Goal: Use online tool/utility: Utilize a website feature to perform a specific function

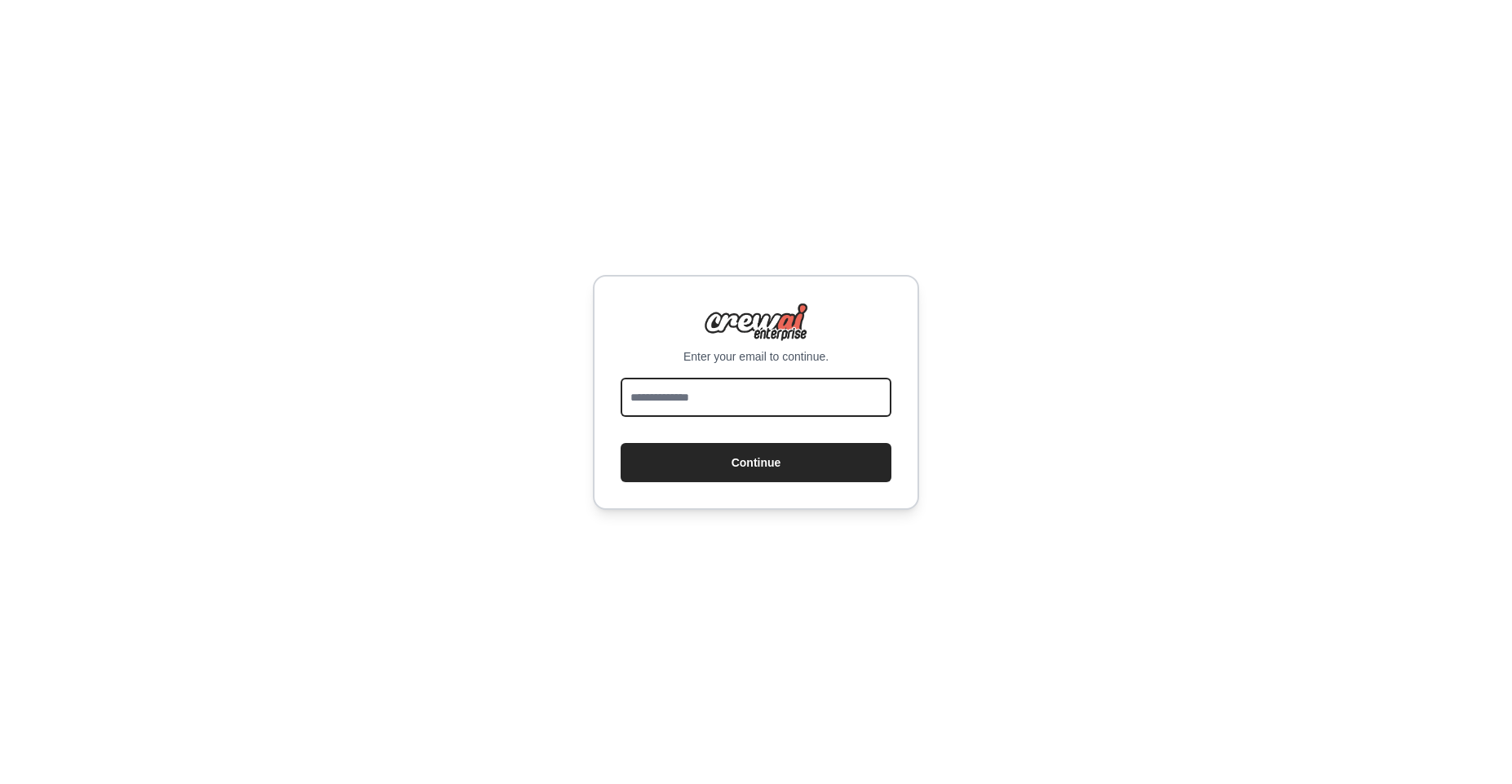
click at [668, 390] on input "email" at bounding box center [755, 397] width 271 height 39
type input "**********"
click at [752, 463] on button "Continue" at bounding box center [755, 462] width 271 height 39
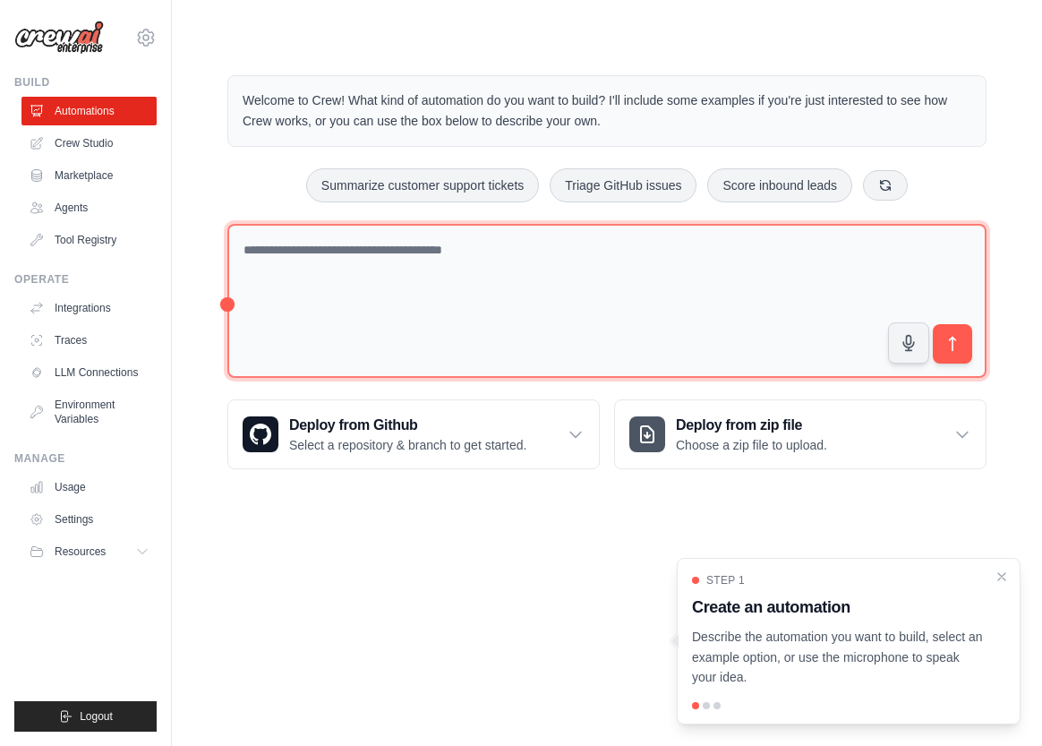
click at [313, 275] on textarea at bounding box center [606, 301] width 759 height 155
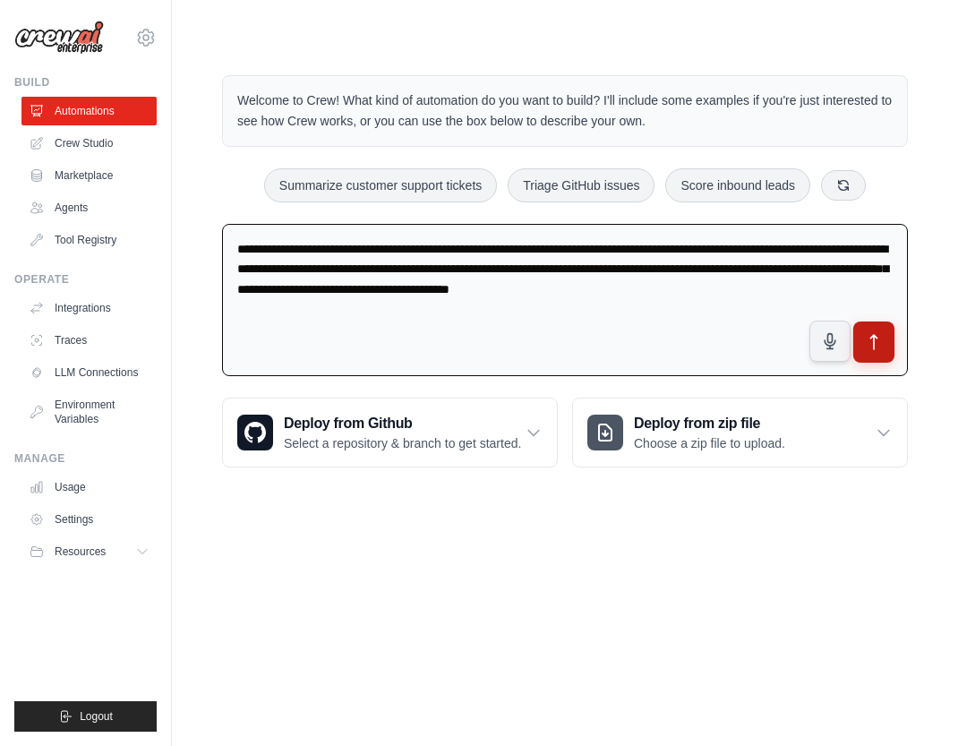
type textarea "**********"
click at [875, 342] on icon "submit" at bounding box center [874, 342] width 19 height 19
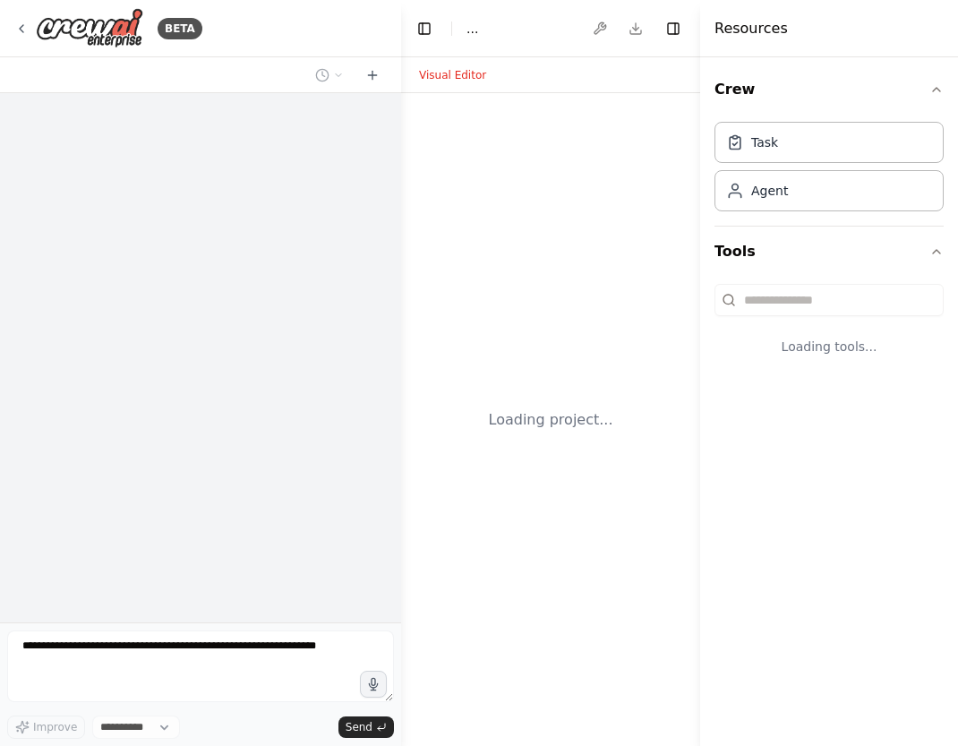
select select "****"
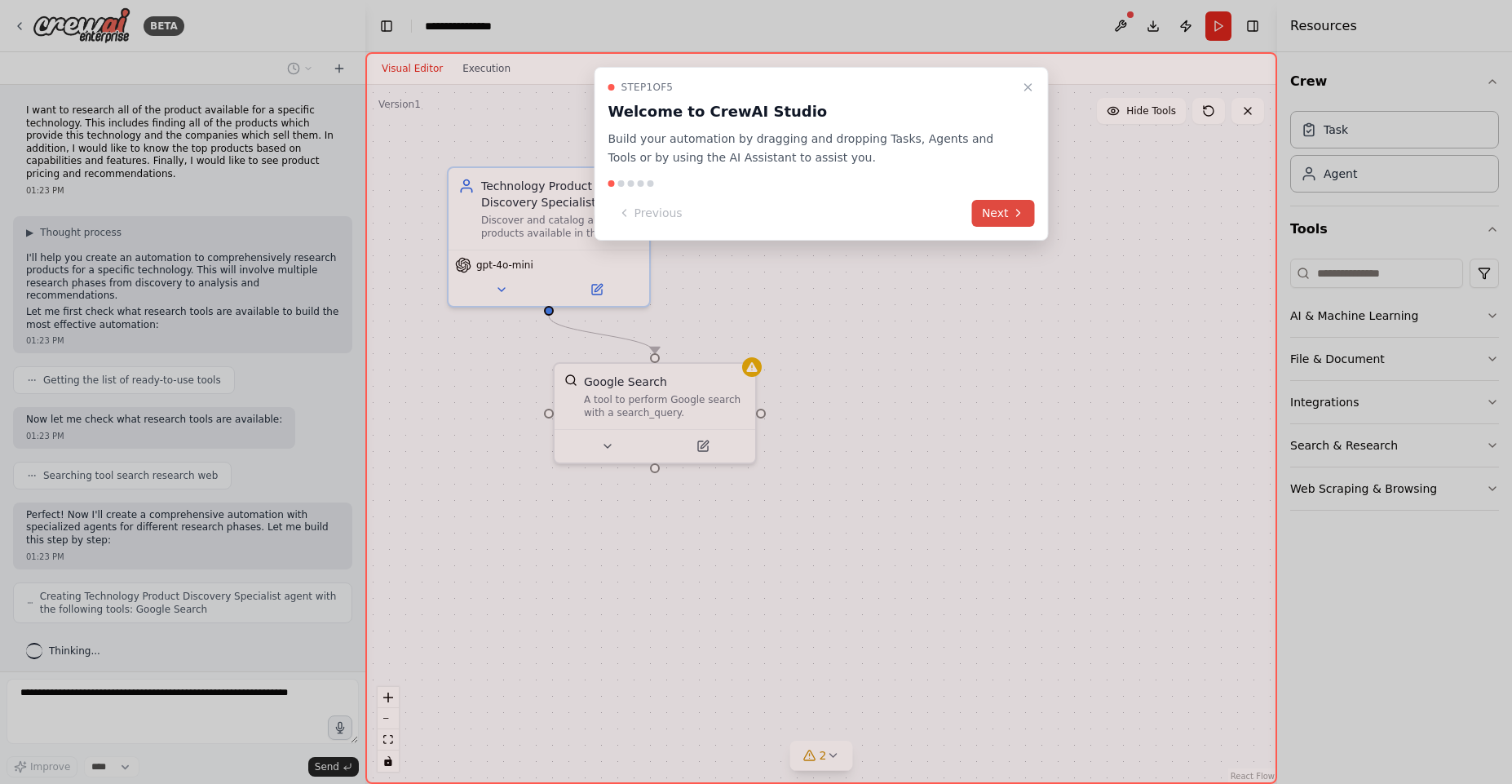
scroll to position [47, 0]
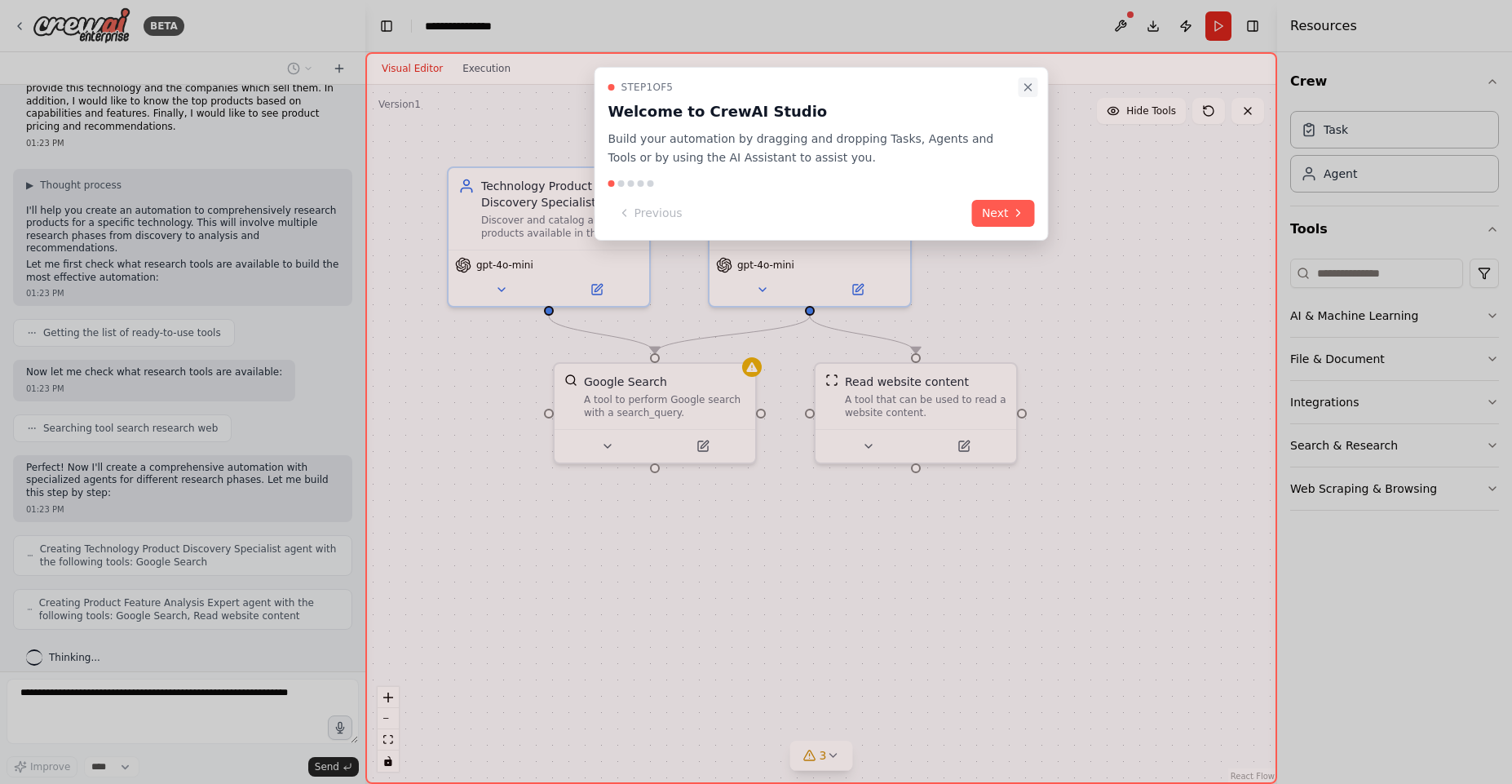
click at [872, 87] on icon "Close walkthrough" at bounding box center [1028, 87] width 13 height 13
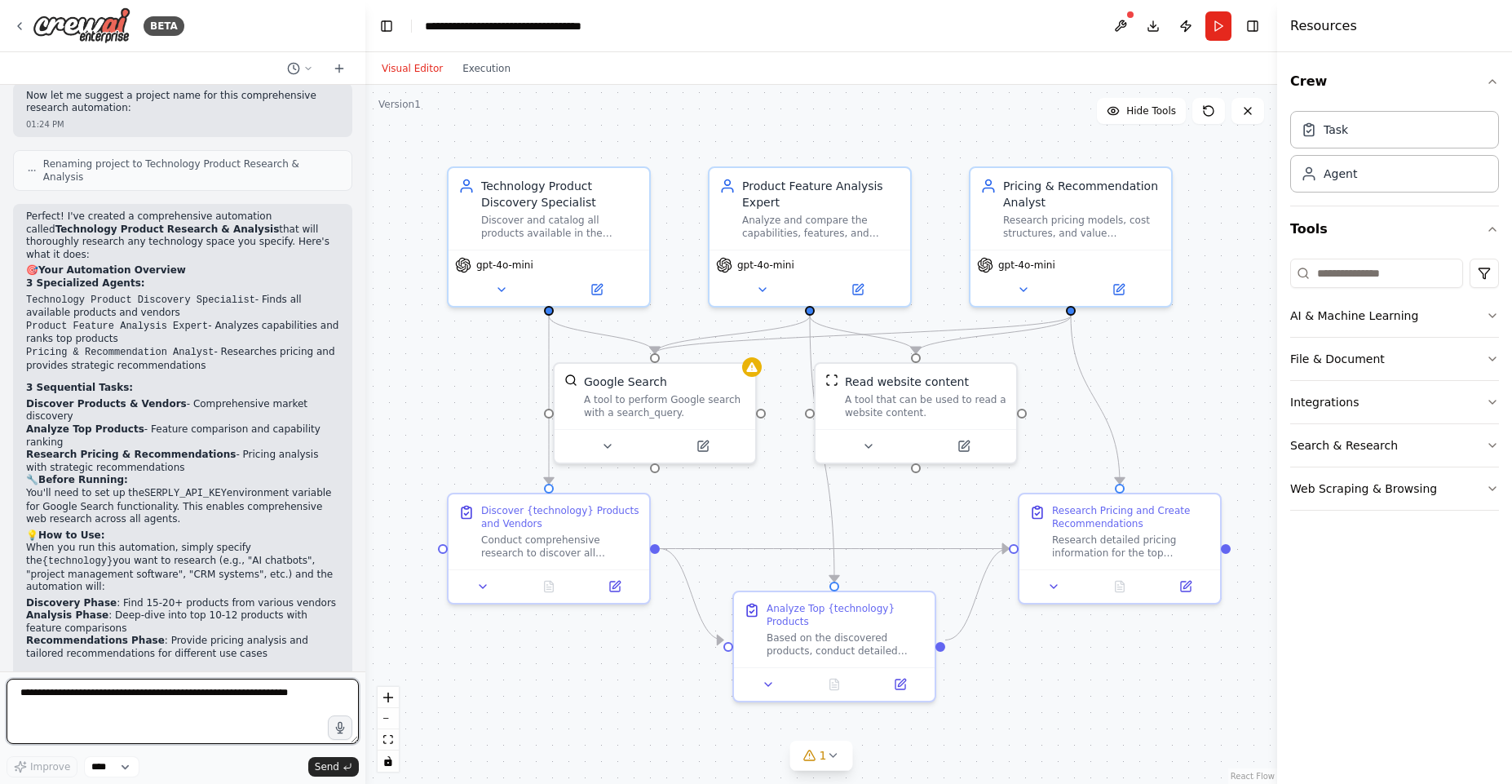
scroll to position [983, 0]
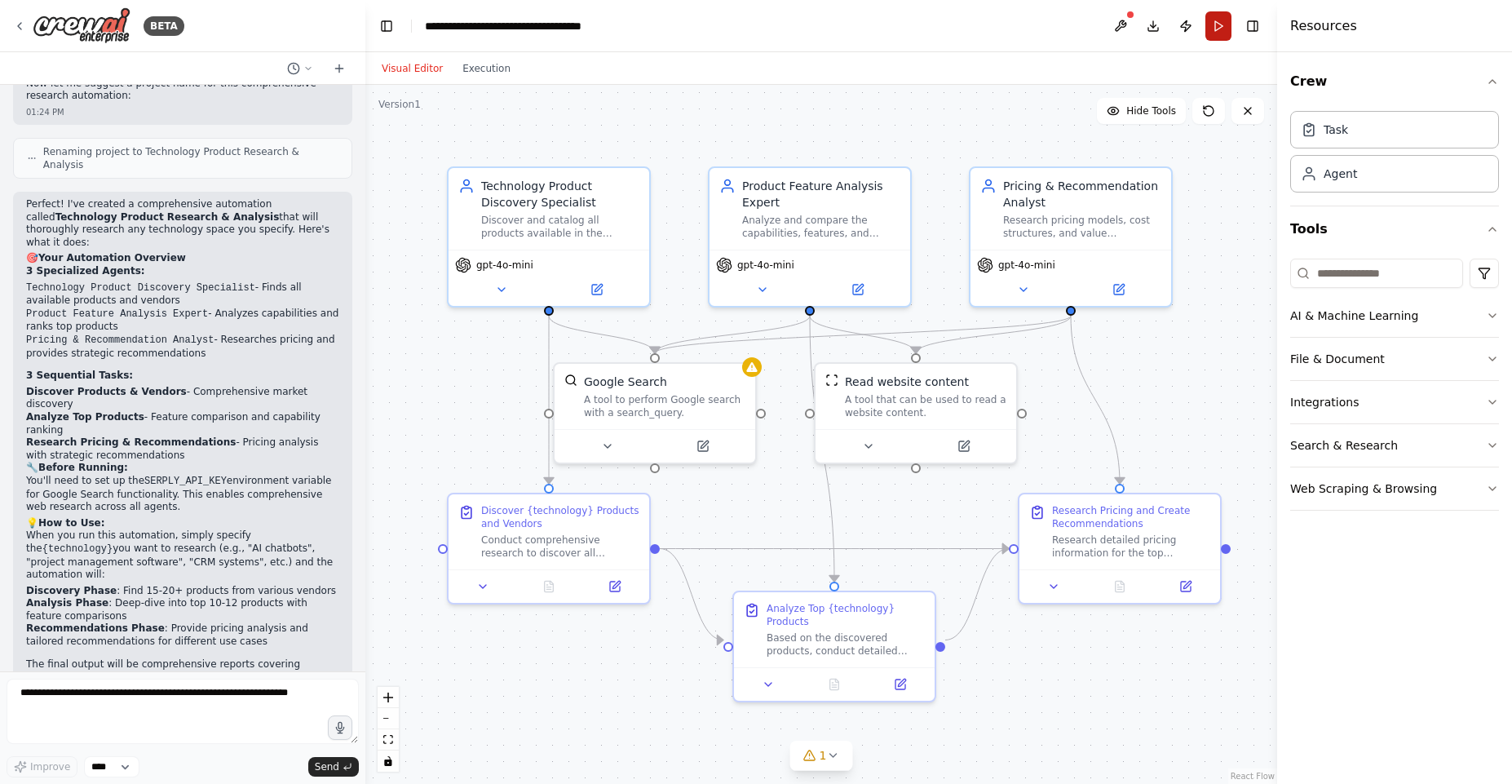
click at [872, 26] on button "Run" at bounding box center [1218, 26] width 26 height 29
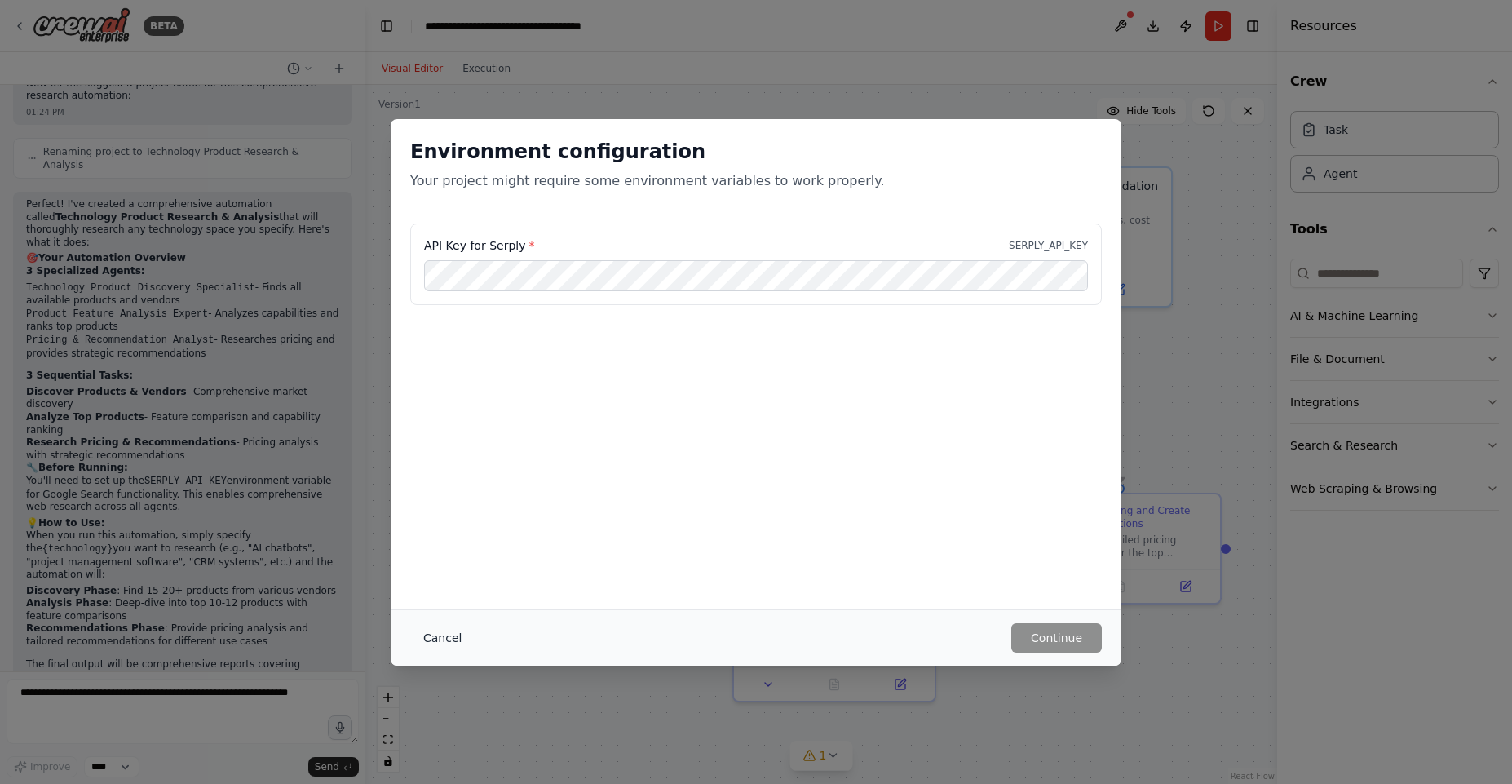
click at [438, 638] on button "Cancel" at bounding box center [442, 637] width 65 height 29
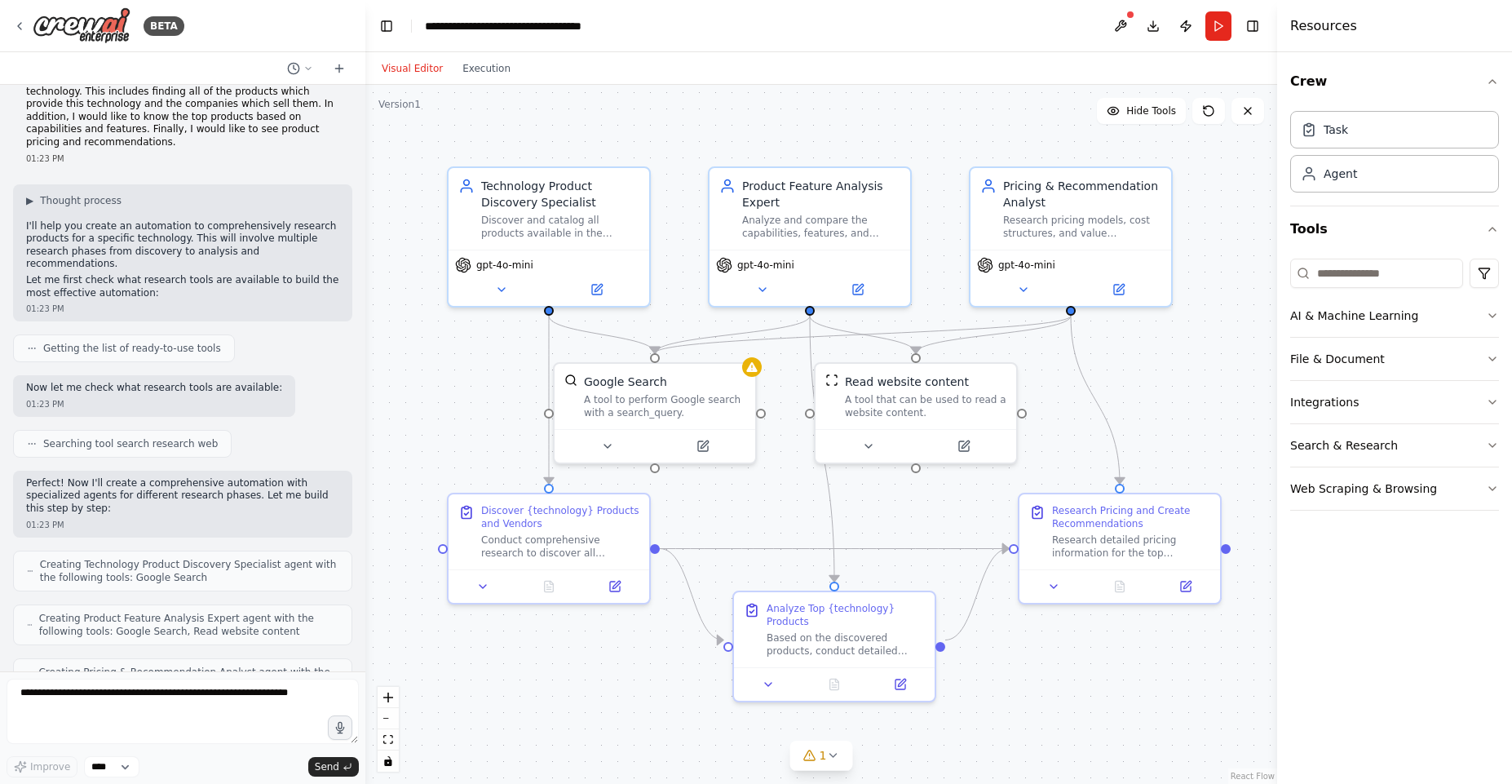
scroll to position [0, 0]
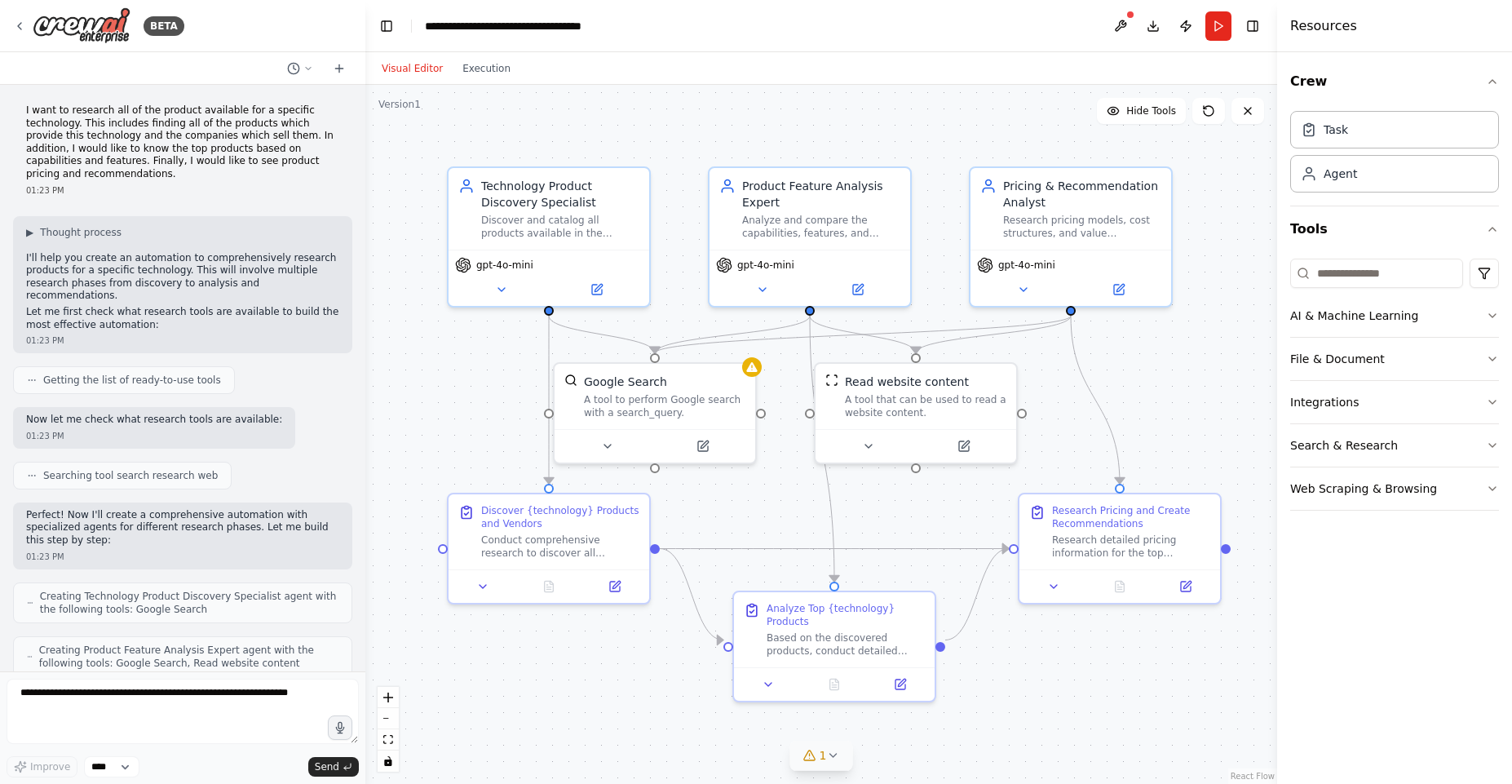
click at [831, 678] on icon at bounding box center [833, 755] width 13 height 13
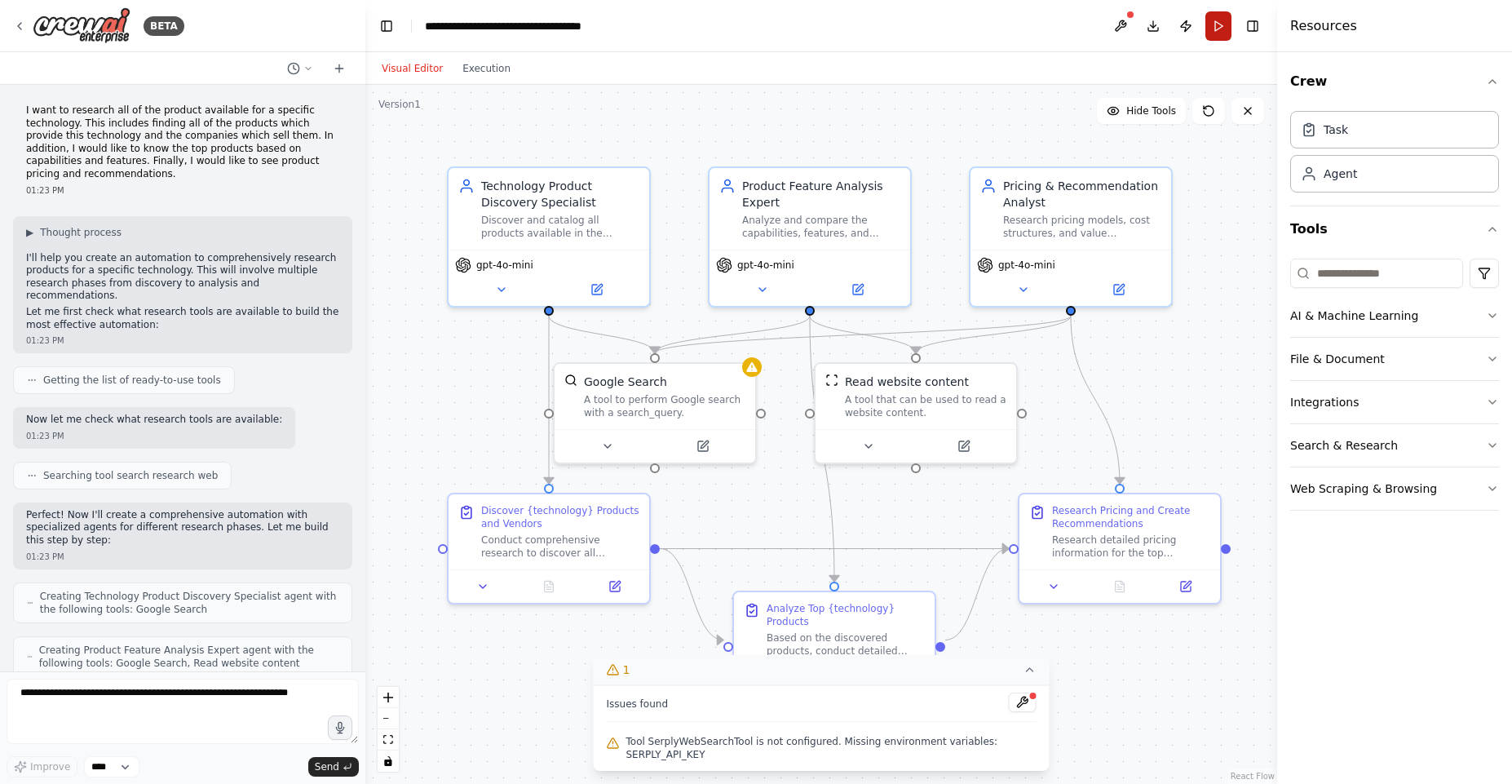
click at [872, 27] on button "Run" at bounding box center [1218, 26] width 26 height 29
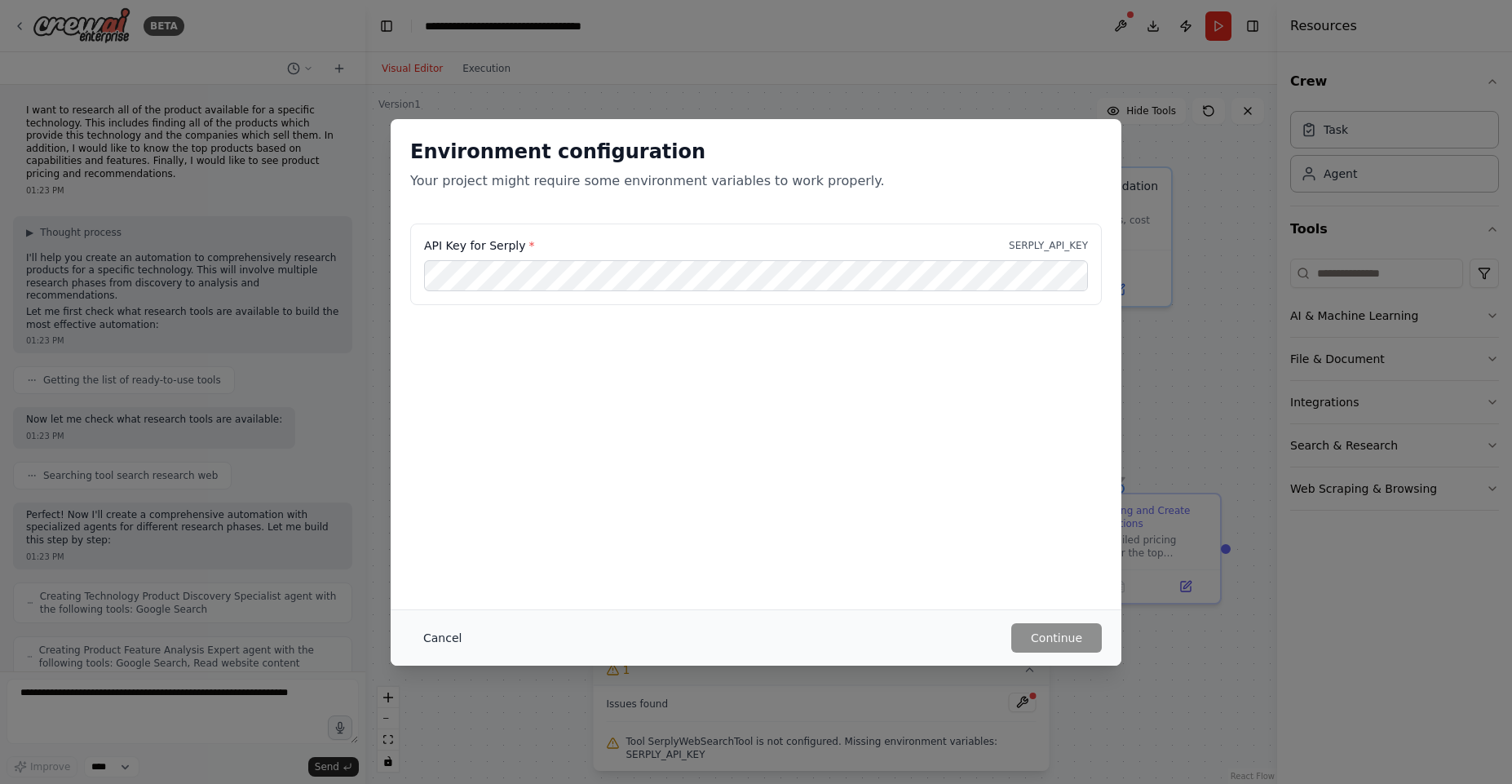
click at [443, 638] on button "Cancel" at bounding box center [442, 637] width 65 height 29
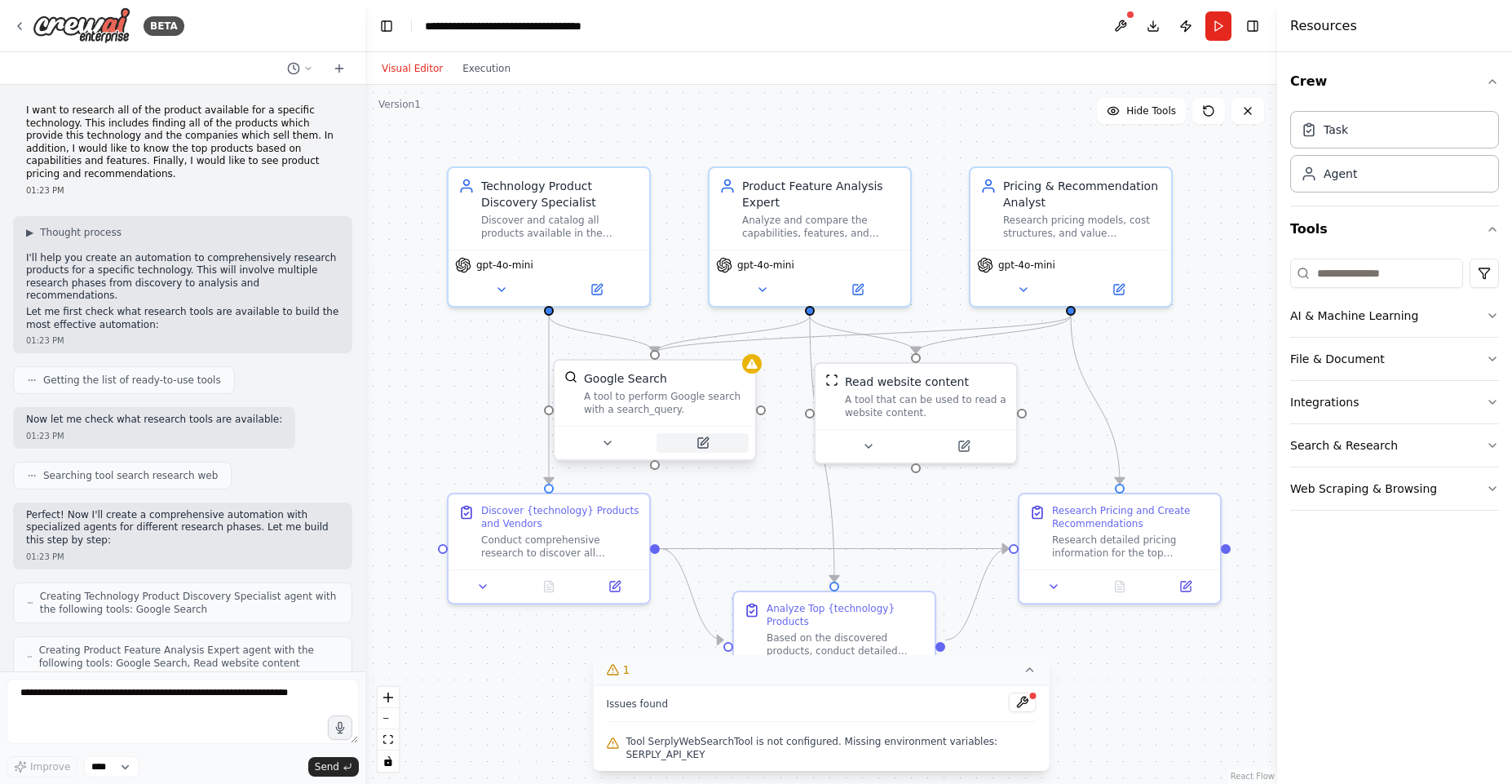
click at [702, 443] on icon at bounding box center [704, 441] width 7 height 7
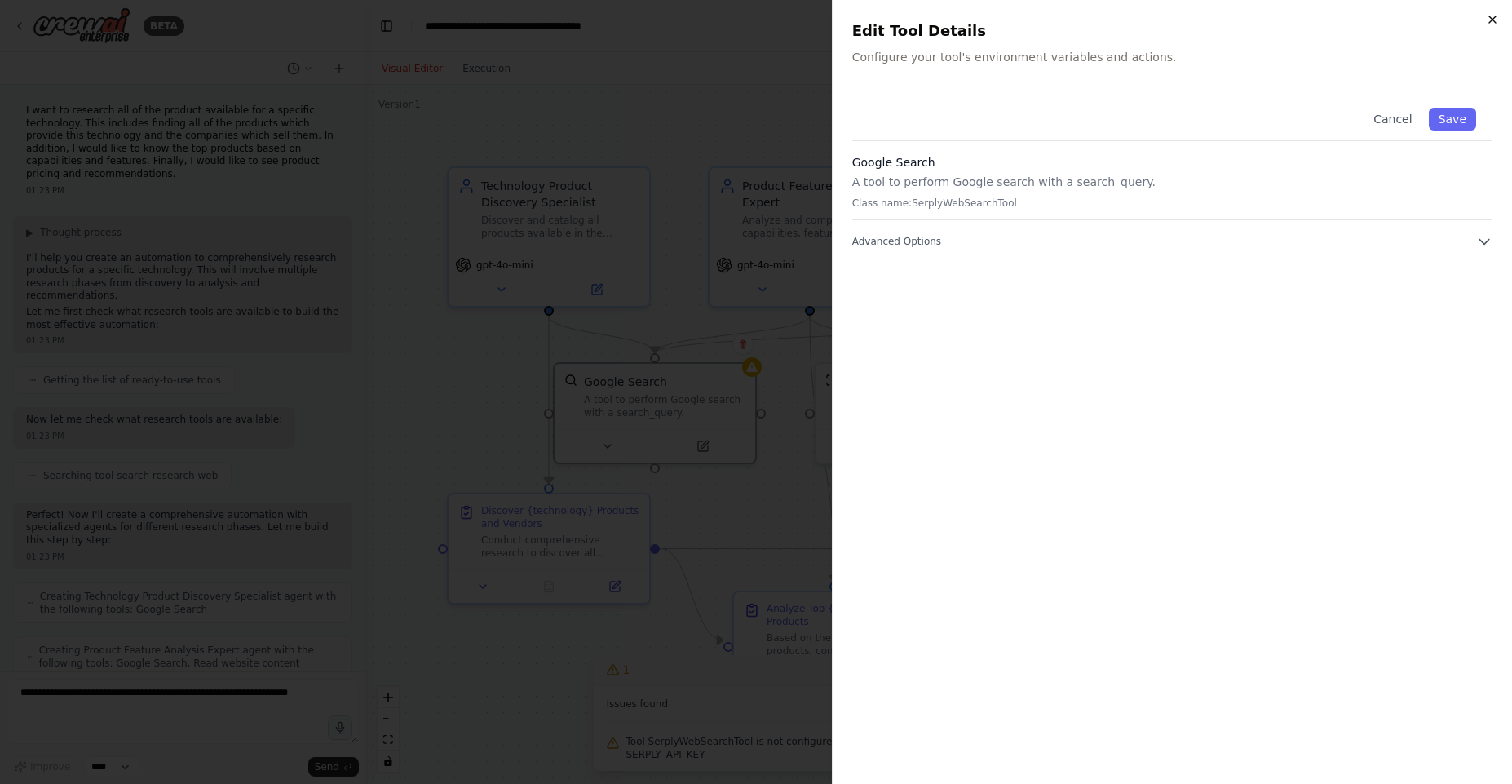
click at [872, 19] on icon "button" at bounding box center [1492, 19] width 6 height 6
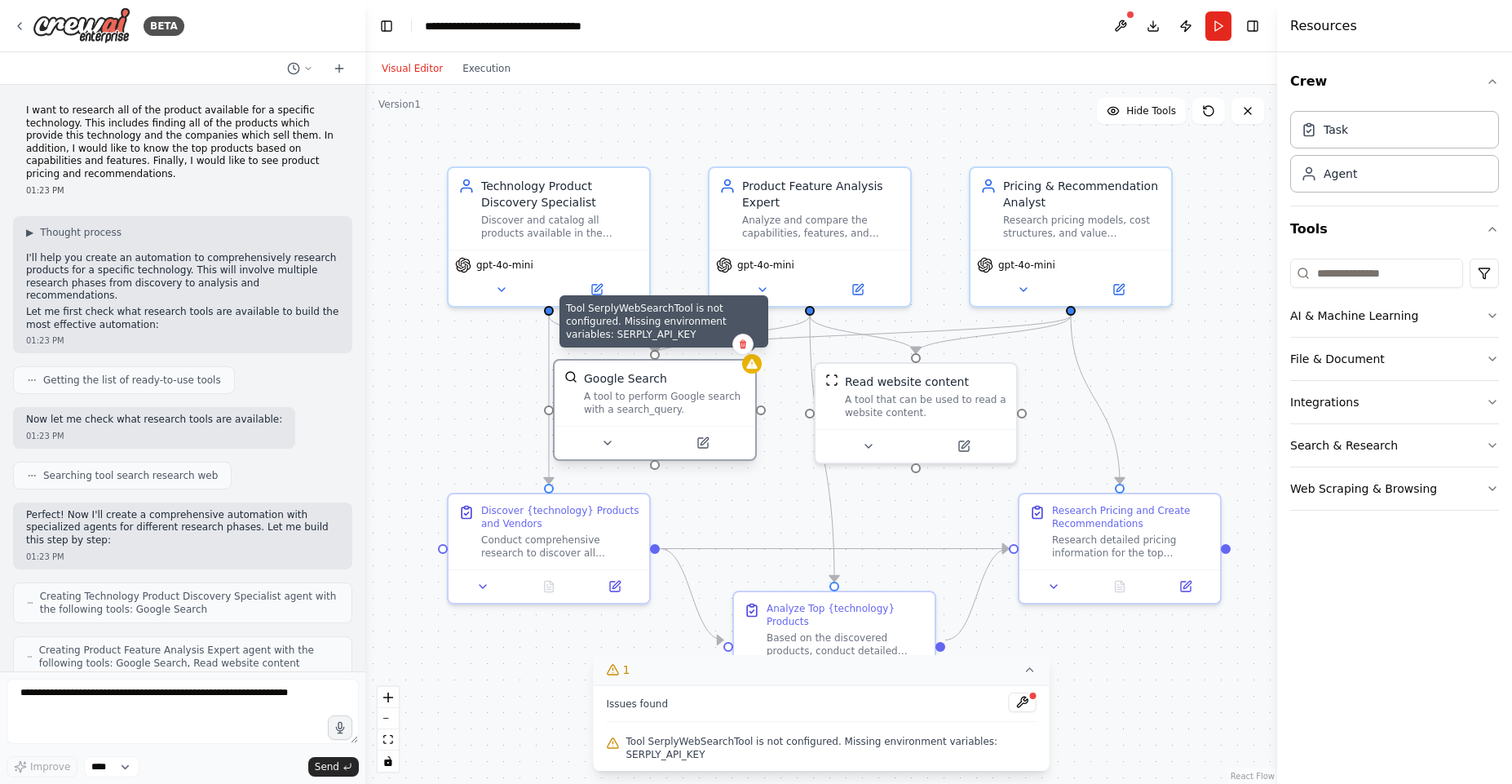
click at [752, 363] on icon at bounding box center [751, 363] width 11 height 10
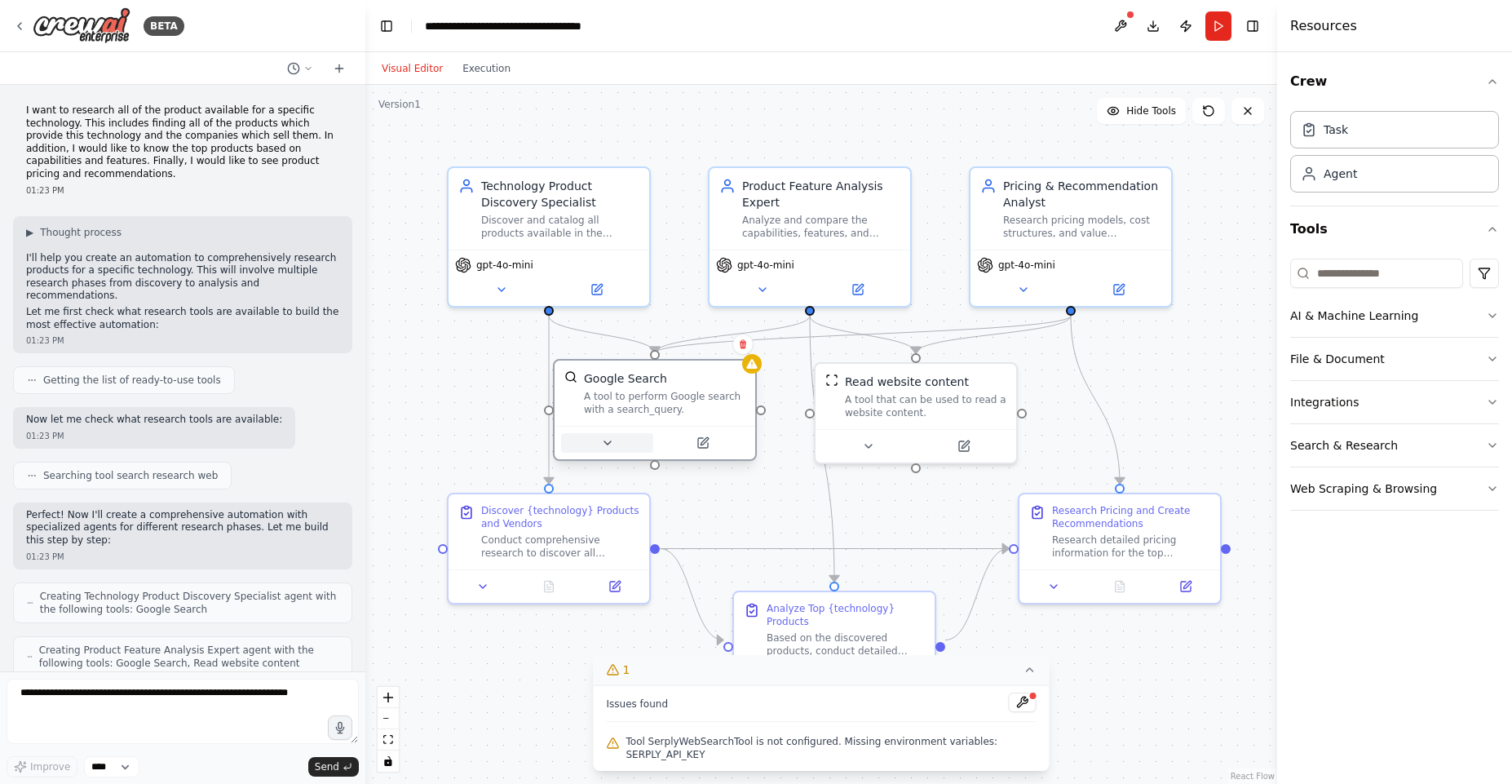
click at [604, 443] on icon at bounding box center [608, 443] width 13 height 13
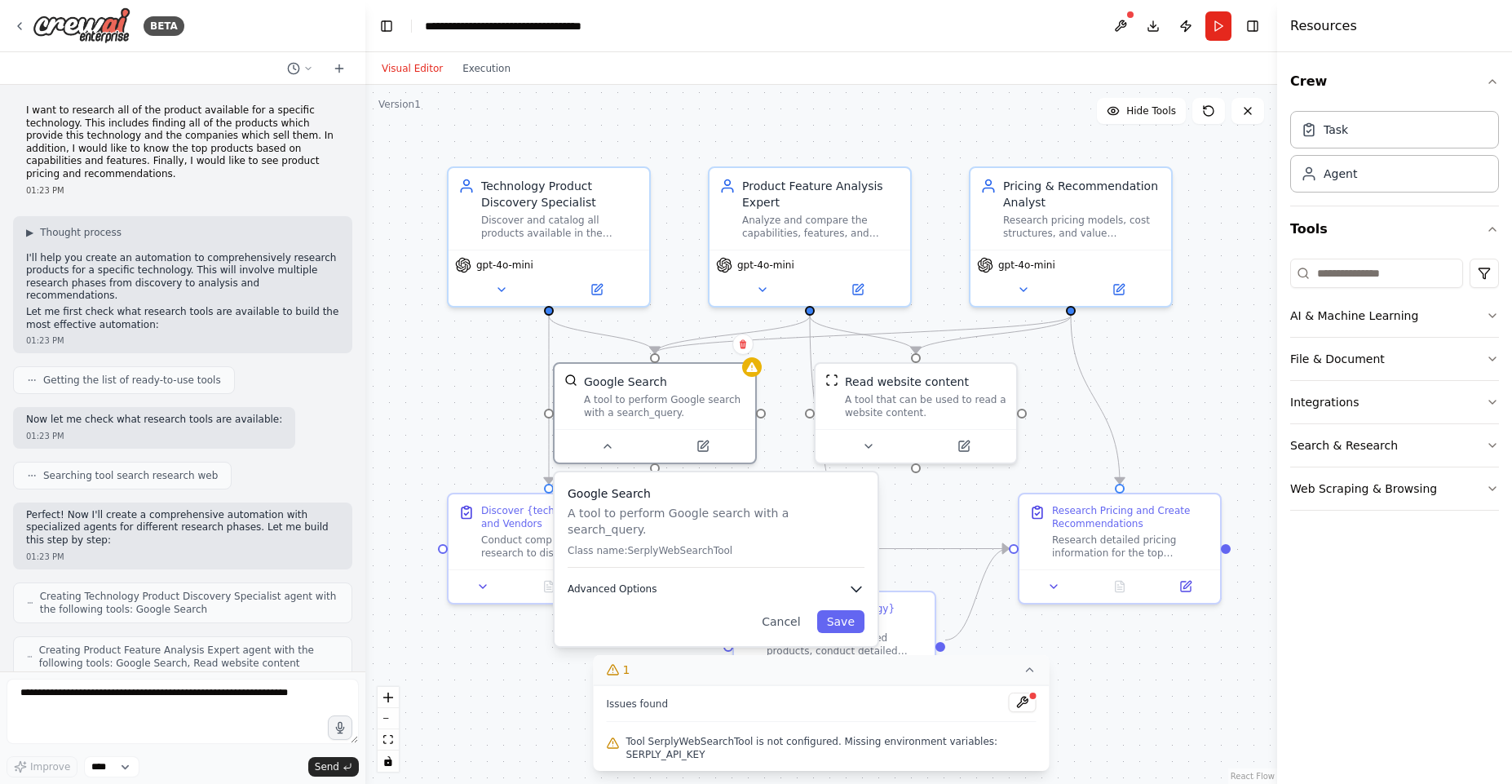
click at [610, 582] on span "Advanced Options" at bounding box center [612, 588] width 89 height 13
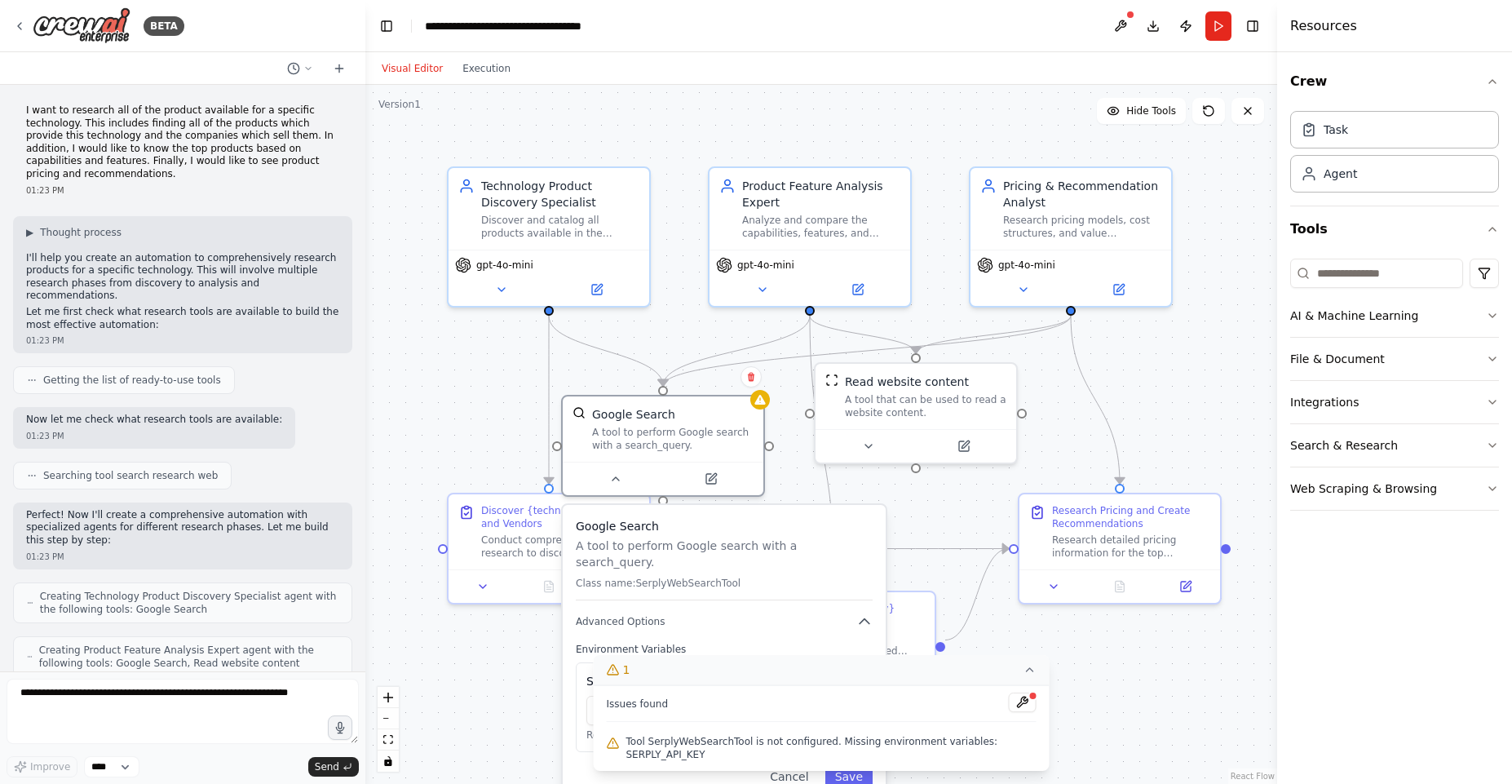
click at [872, 636] on div "Google Search A tool to perform Google search with a search_query. Class name: …" at bounding box center [724, 652] width 323 height 296
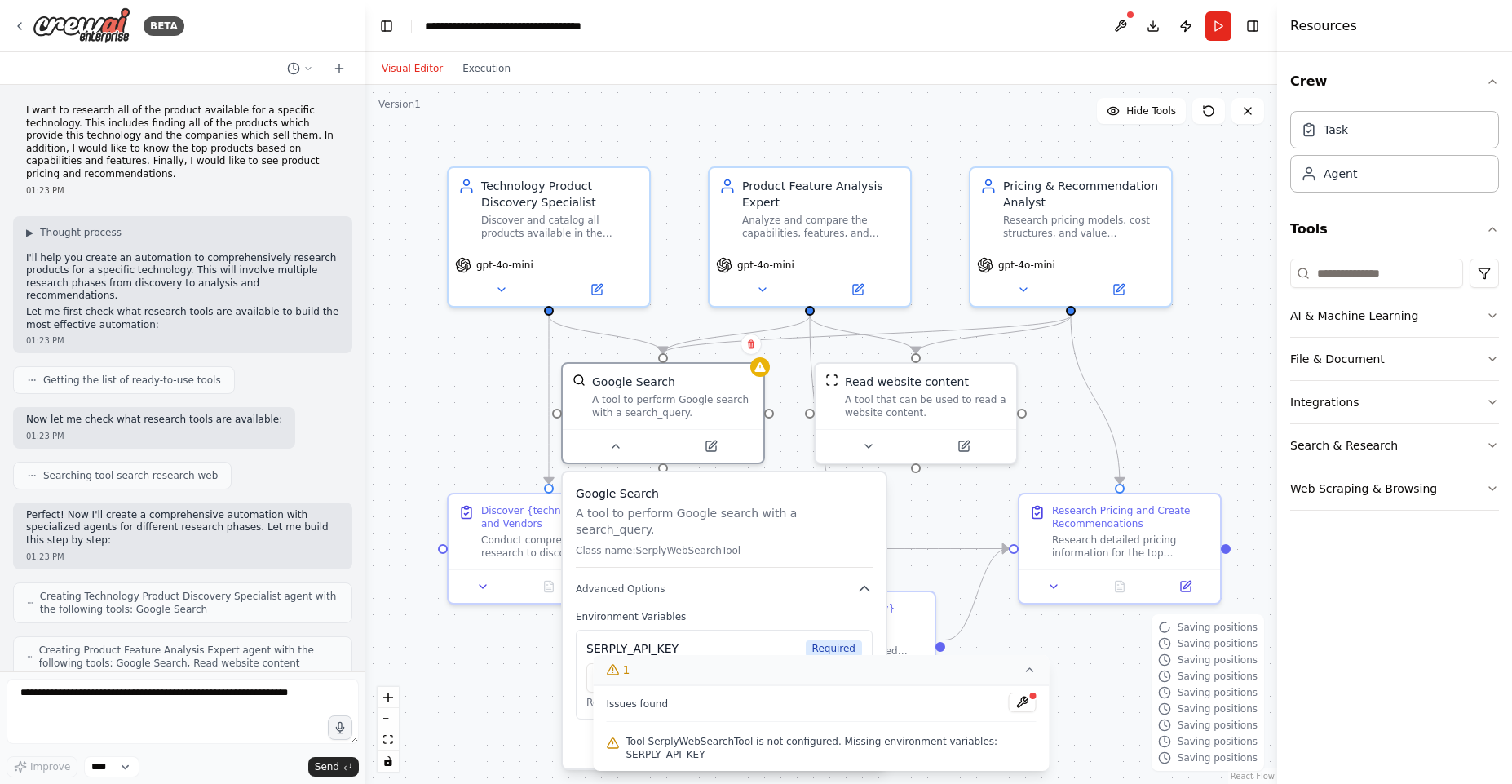
click at [872, 660] on div ".deletable-edge-delete-btn { width: 20px; height: 20px; border: 0px solid #ffff…" at bounding box center [821, 433] width 912 height 698
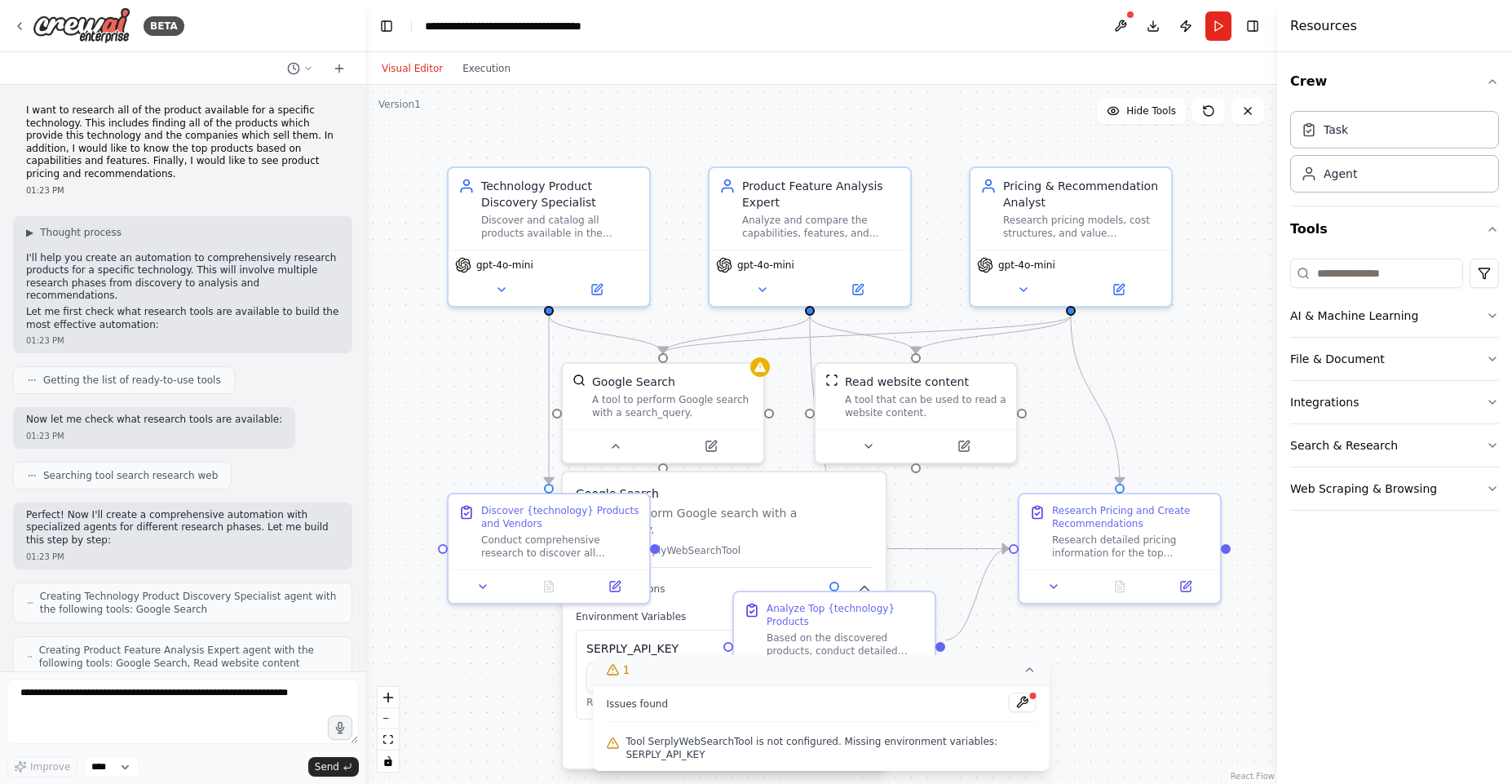
click at [481, 646] on div ".deletable-edge-delete-btn { width: 20px; height: 20px; border: 0px solid #ffff…" at bounding box center [821, 433] width 912 height 698
click at [519, 504] on div "Discover {technology} Products and Vendors" at bounding box center [560, 514] width 158 height 26
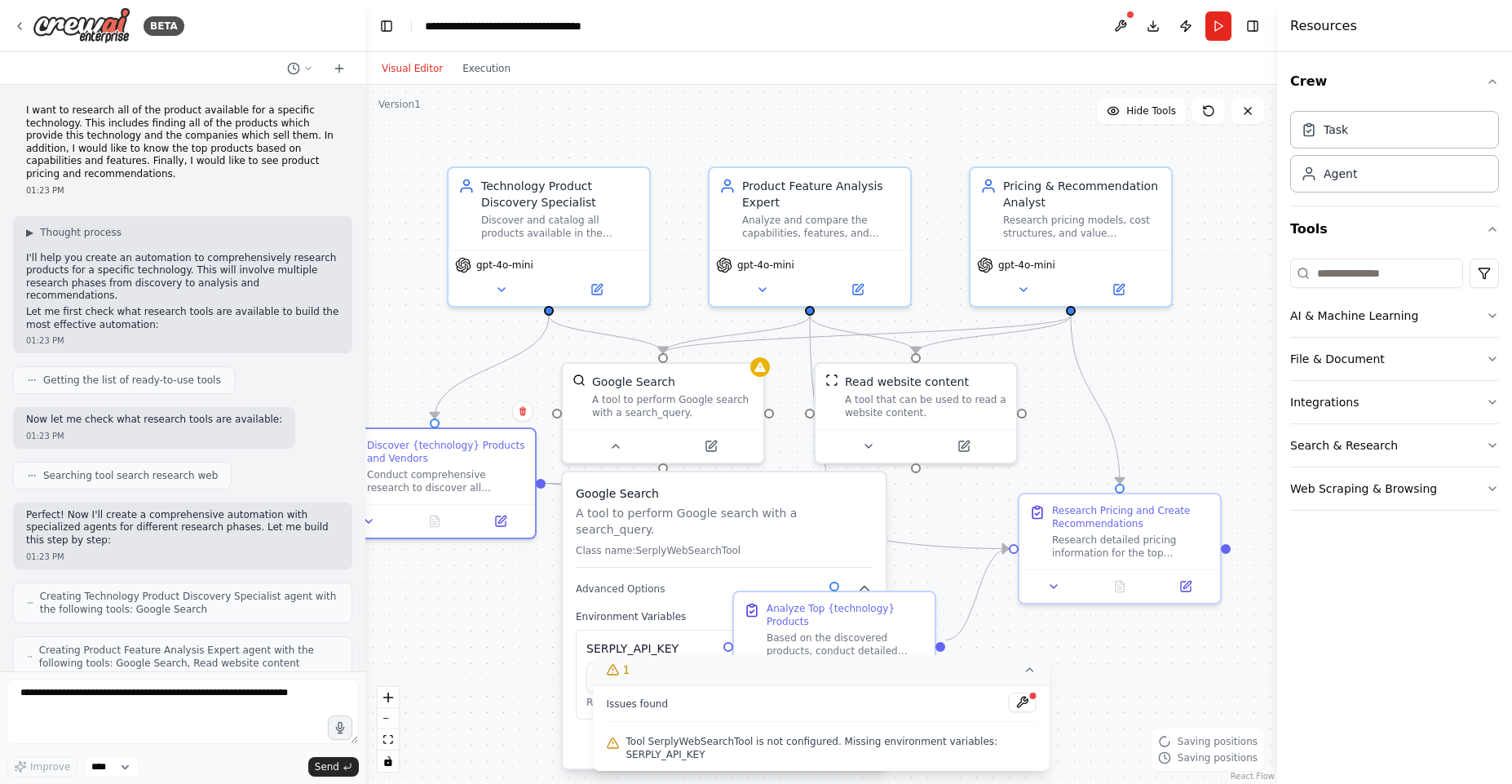
click at [528, 603] on div ".deletable-edge-delete-btn { width: 20px; height: 20px; border: 0px solid #ffff…" at bounding box center [821, 433] width 912 height 698
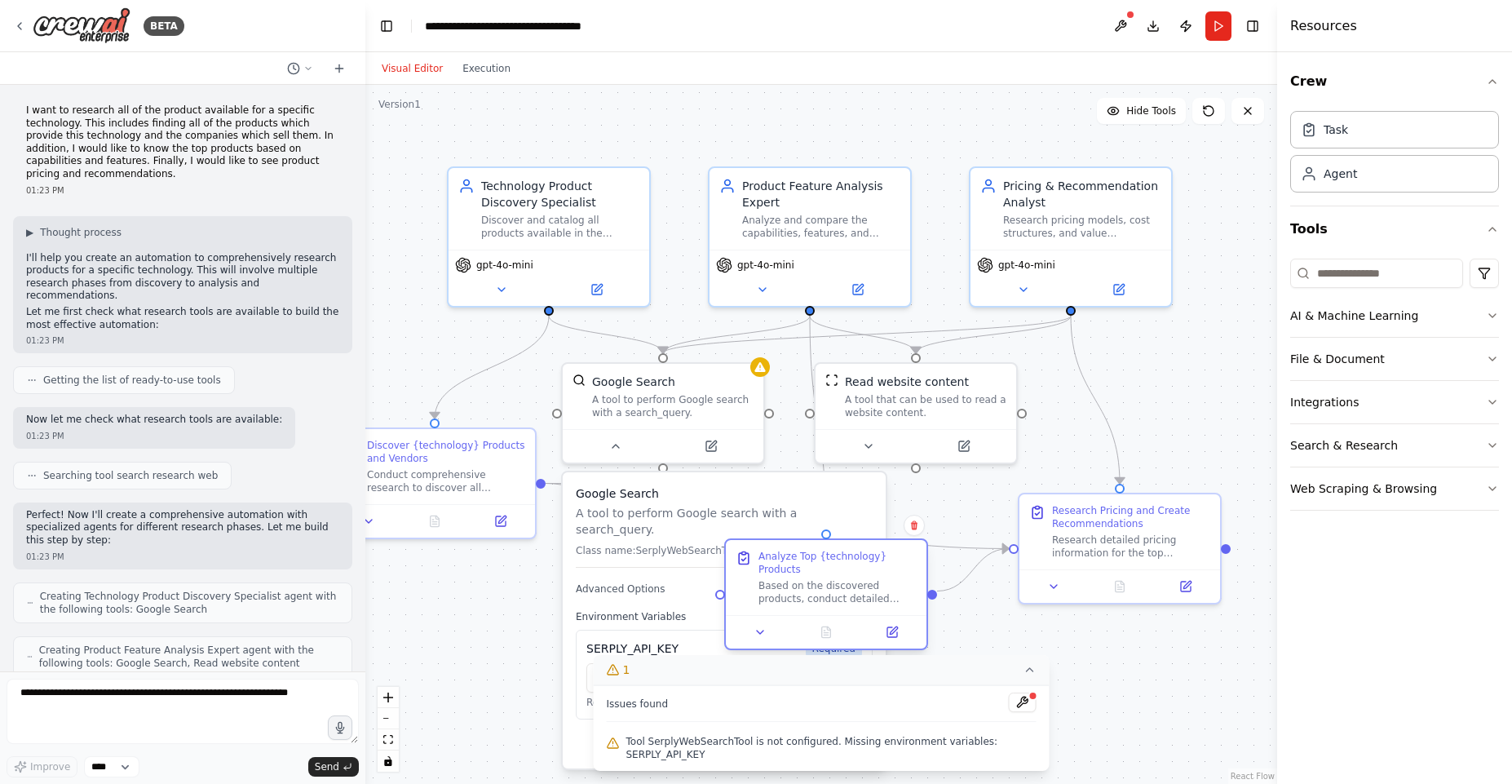
drag, startPoint x: 792, startPoint y: 597, endPoint x: 788, endPoint y: 541, distance: 56.1
click at [788, 541] on div "Analyze Top {technology} Products Based on the discovered products, conduct det…" at bounding box center [826, 577] width 200 height 75
click at [872, 678] on button at bounding box center [1023, 701] width 27 height 19
